Goal: Learn about a topic

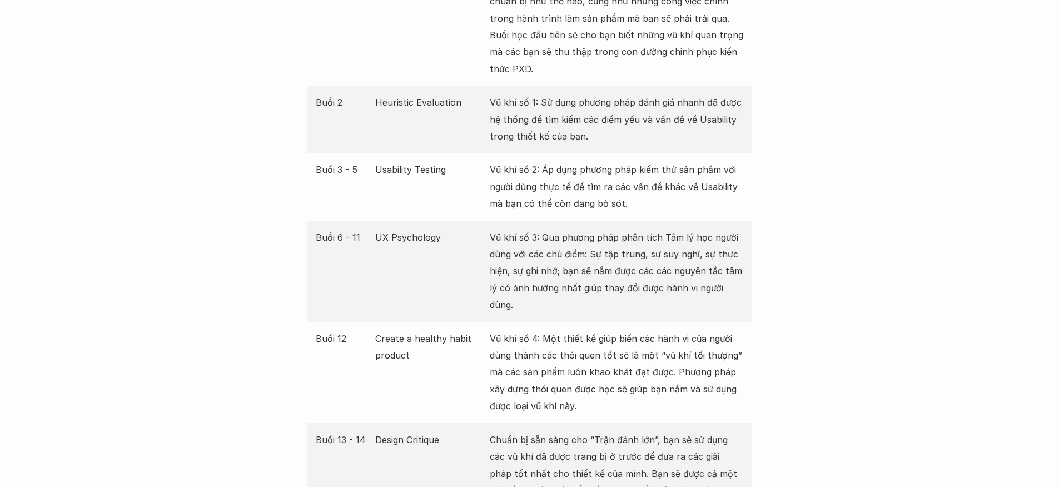
scroll to position [1961, 0]
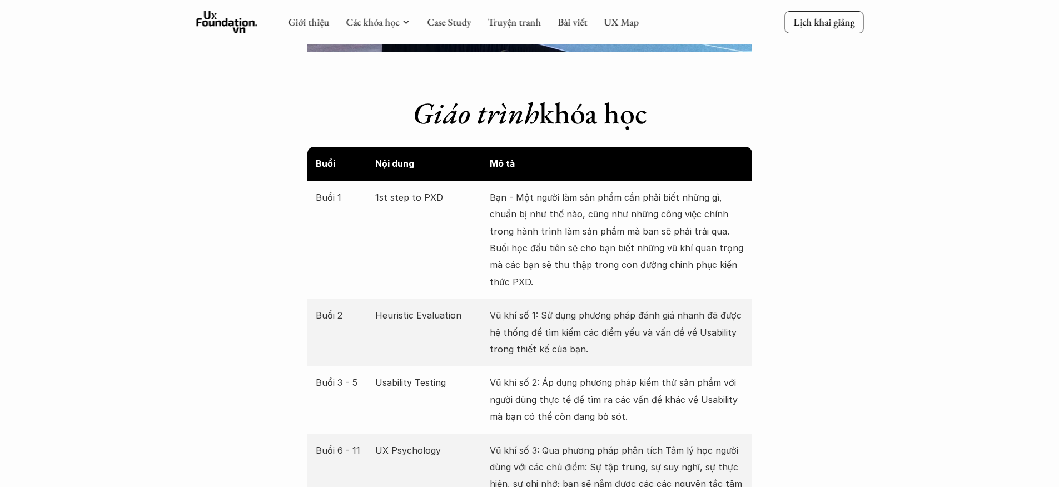
click at [428, 195] on p "1st step to PXD" at bounding box center [429, 197] width 109 height 17
copy p "PXD"
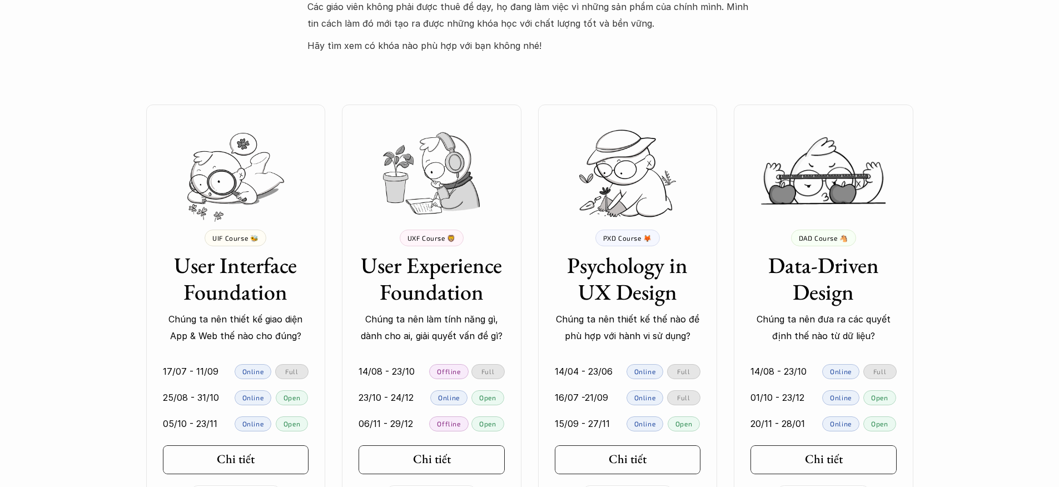
scroll to position [2256, 0]
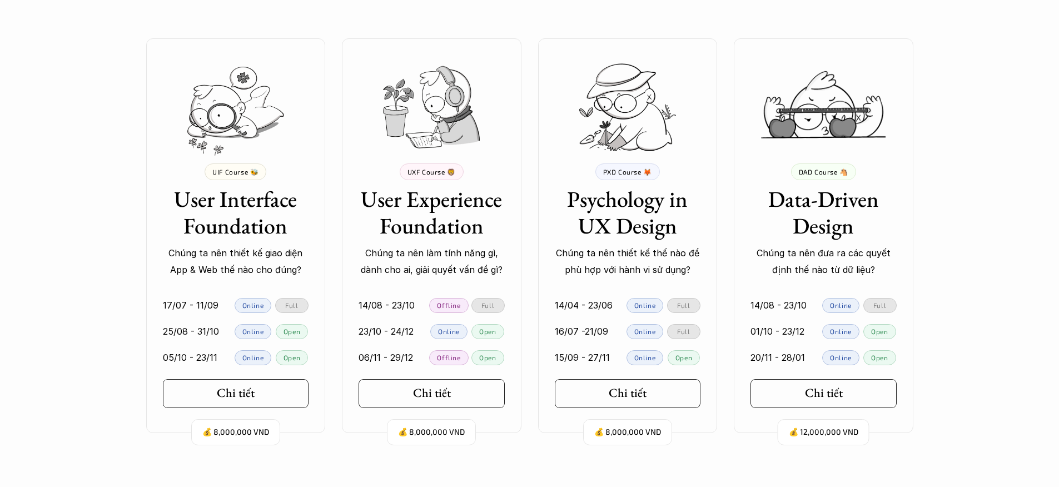
click at [953, 344] on div "💰 8,000,000 VND UIF Course 🐝 User Interface Foundation Chúng ta nên thiết kế gi…" at bounding box center [529, 236] width 1059 height 450
click at [639, 332] on p "Online" at bounding box center [645, 331] width 22 height 8
click at [683, 335] on div "Full" at bounding box center [683, 331] width 33 height 15
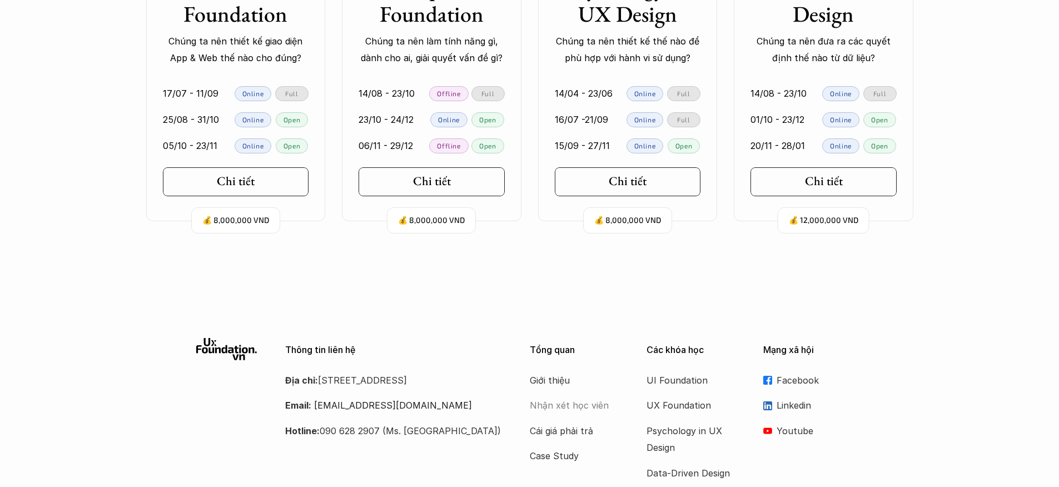
scroll to position [2327, 0]
